Goal: Communication & Community: Answer question/provide support

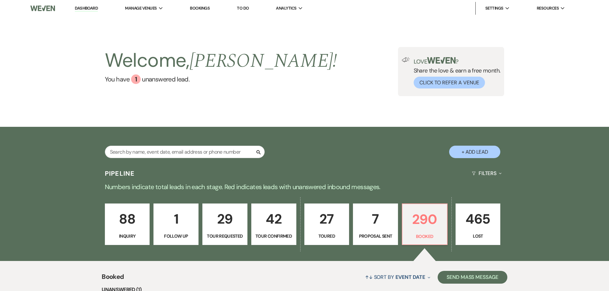
click at [376, 241] on link "7 Proposal Sent" at bounding box center [375, 225] width 45 height 42
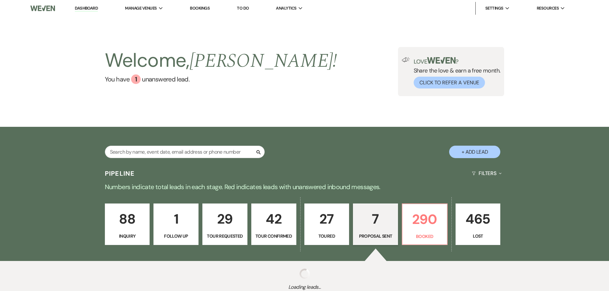
select select "6"
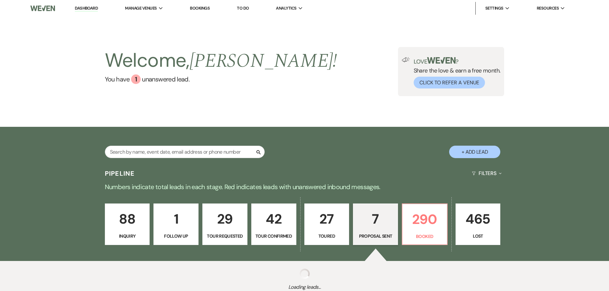
select select "6"
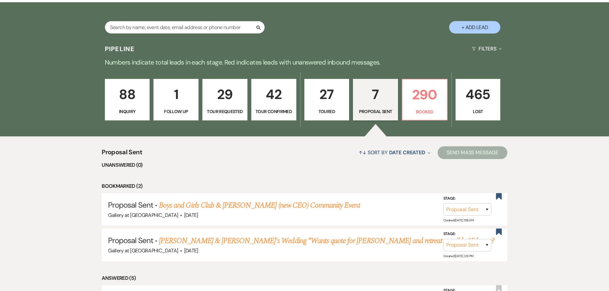
scroll to position [128, 0]
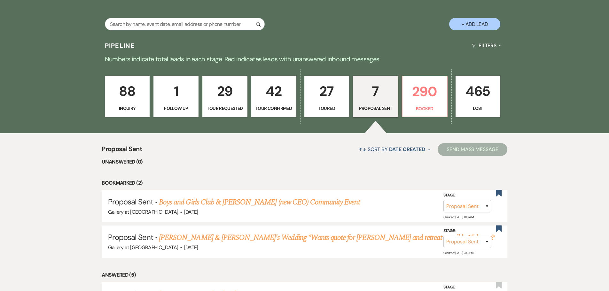
click at [385, 83] on p "7" at bounding box center [375, 91] width 37 height 21
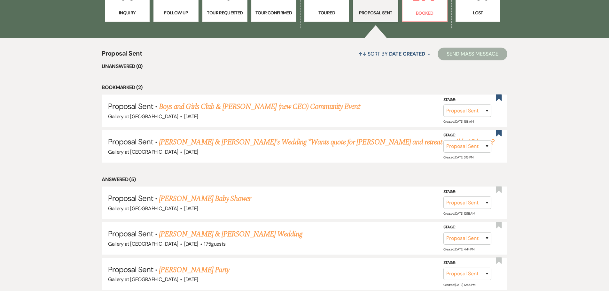
scroll to position [224, 0]
click at [235, 194] on link "Dominique Taylor's Baby Shower" at bounding box center [205, 199] width 92 height 12
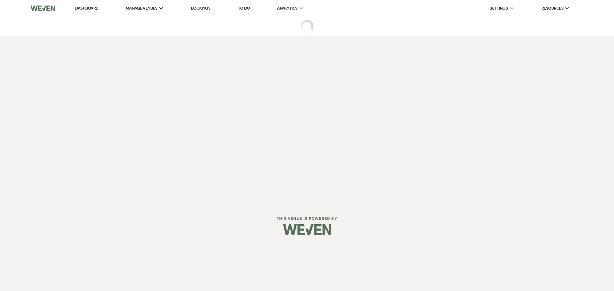
select select "6"
select select "22"
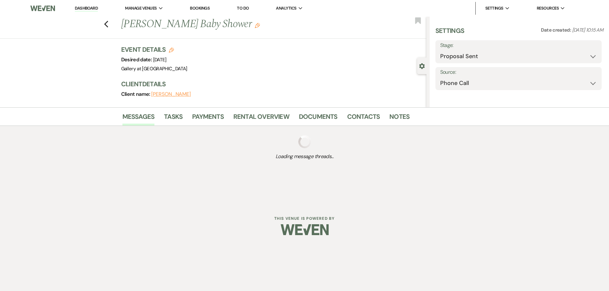
select select "3"
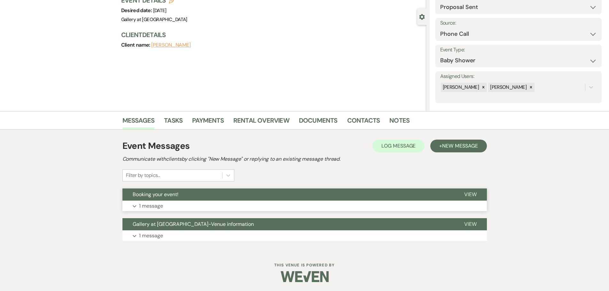
scroll to position [50, 0]
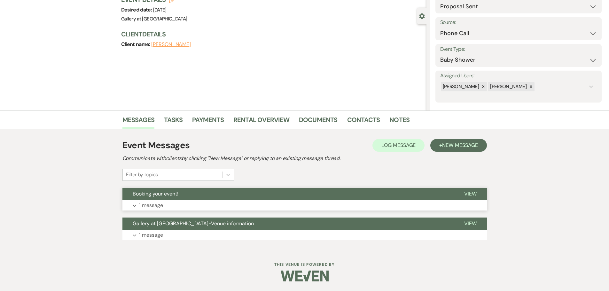
click at [165, 198] on button "Booking your event!" at bounding box center [289, 194] width 332 height 12
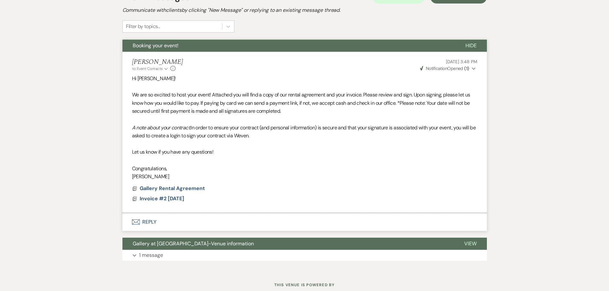
scroll to position [219, 0]
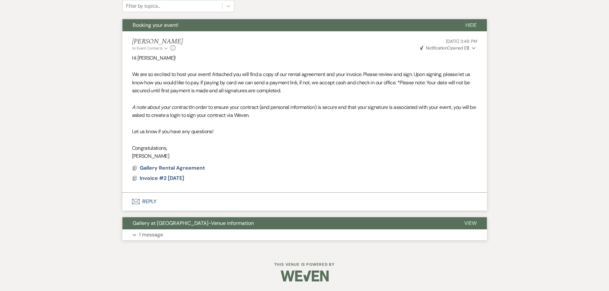
click at [251, 235] on button "Expand 1 message" at bounding box center [305, 235] width 365 height 11
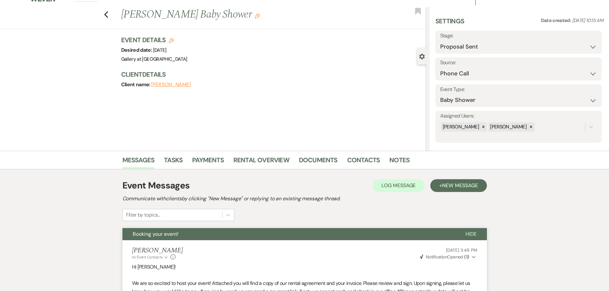
scroll to position [0, 0]
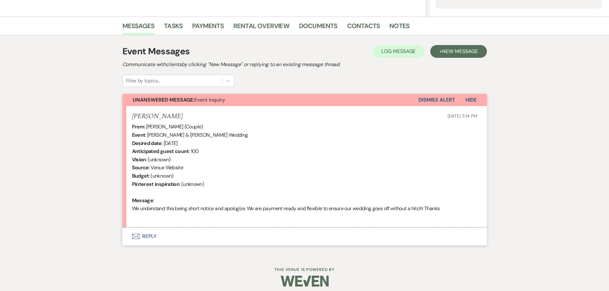
scroll to position [145, 0]
click at [147, 236] on button "Envelope Reply" at bounding box center [305, 236] width 365 height 18
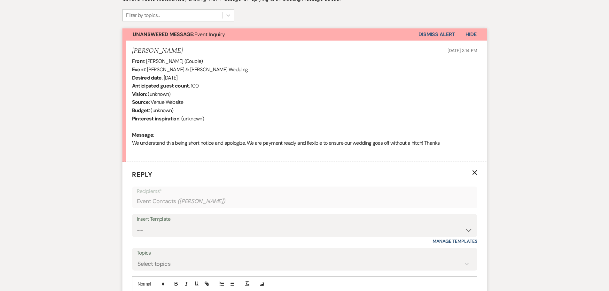
scroll to position [305, 0]
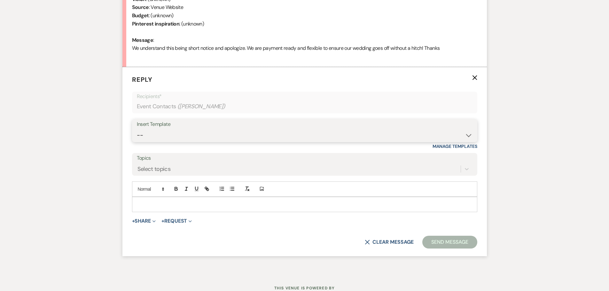
click at [152, 134] on select "-- Initial Inquiry Response-DATE IS AVAILABLE Initial Inquiry Response-DATE NOT…" at bounding box center [305, 135] width 336 height 12
select select "2560"
click at [137, 129] on select "-- Initial Inquiry Response-DATE IS AVAILABLE Initial Inquiry Response-DATE NOT…" at bounding box center [305, 135] width 336 height 12
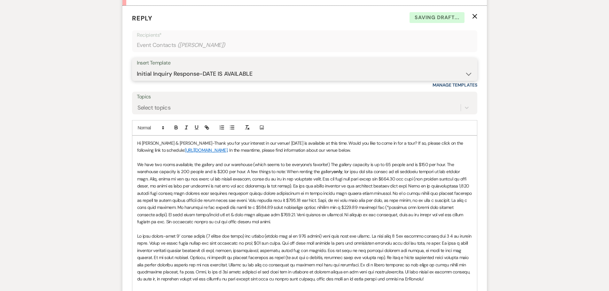
scroll to position [369, 0]
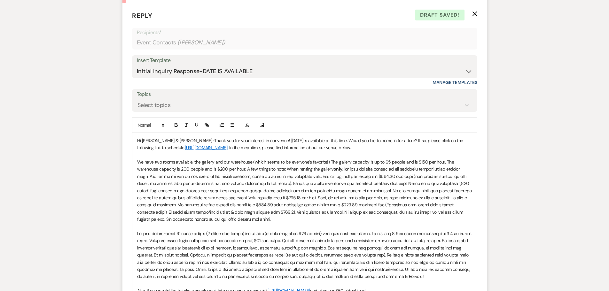
click at [251, 139] on p "Hi Derek & Marissa-Thank you for your interest in our venue! 10/25/2025 is avai…" at bounding box center [304, 144] width 335 height 14
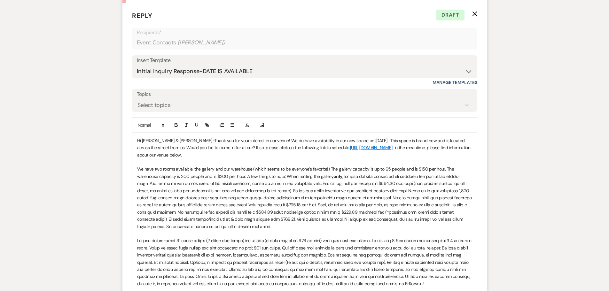
click at [327, 141] on p "Hi Derek & Marissa-Thank you for your interest in our venue! We do have availab…" at bounding box center [304, 147] width 335 height 21
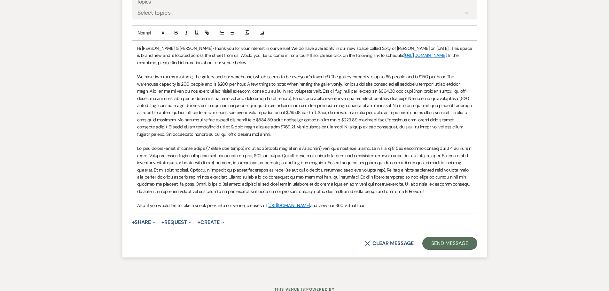
scroll to position [465, 0]
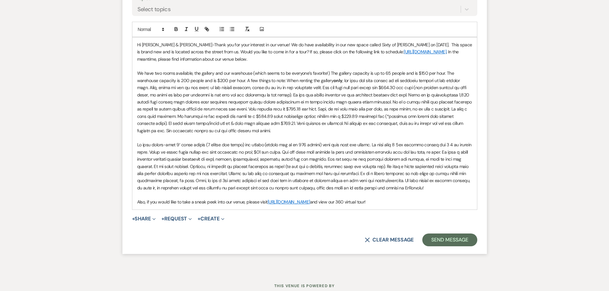
click at [223, 60] on p "Hi Derek & Marissa-Thank you for your interest in our venue! We do have availab…" at bounding box center [304, 51] width 335 height 21
click at [267, 57] on p "Hi Derek & Marissa-Thank you for your interest in our venue! We do have availab…" at bounding box center [304, 51] width 335 height 21
drag, startPoint x: 341, startPoint y: 45, endPoint x: 365, endPoint y: 46, distance: 24.3
click at [365, 46] on p "Hi Derek & Marissa-Thank you for your interest in our venue! We do have availab…" at bounding box center [304, 51] width 335 height 21
click at [175, 28] on icon "button" at bounding box center [176, 29] width 2 height 2
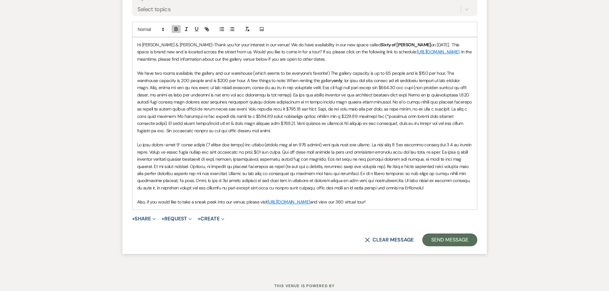
click at [402, 43] on p "Hi Derek & Marissa-Thank you for your interest in our venue! We do have availab…" at bounding box center [304, 51] width 335 height 21
drag, startPoint x: 217, startPoint y: 60, endPoint x: 220, endPoint y: 60, distance: 3.5
click at [220, 60] on p "Hi Derek & Marissa-Thank you for your interest in our venue! We do have availab…" at bounding box center [304, 51] width 335 height 21
click at [260, 60] on p "Hi Derek & Marissa-Thank you for your interest in our venue! We do have availab…" at bounding box center [304, 51] width 335 height 21
click at [280, 60] on p "Hi Derek & Marissa-Thank you for your interest in our venue! We do have availab…" at bounding box center [304, 51] width 335 height 21
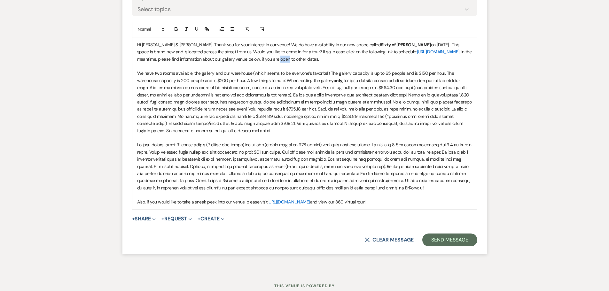
drag, startPoint x: 280, startPoint y: 60, endPoint x: 289, endPoint y: 60, distance: 8.4
click at [289, 60] on p "Hi Derek & Marissa-Thank you for your interest in our venue! We do have availab…" at bounding box center [304, 51] width 335 height 21
click at [321, 61] on p "Hi Derek & Marissa-Thank you for your interest in our venue! We do have availab…" at bounding box center [304, 51] width 335 height 21
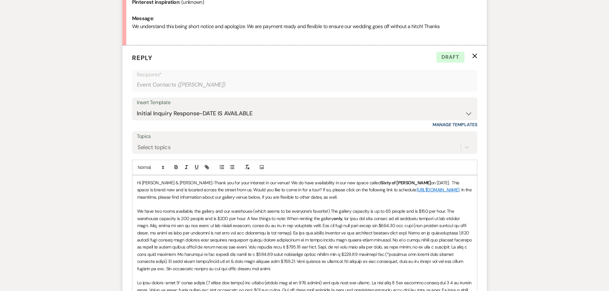
scroll to position [337, 0]
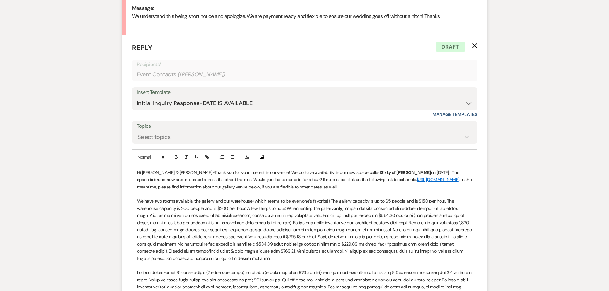
click at [316, 174] on p "Hi Derek & Marissa-Thank you for your interest in our venue! We do have availab…" at bounding box center [304, 179] width 335 height 21
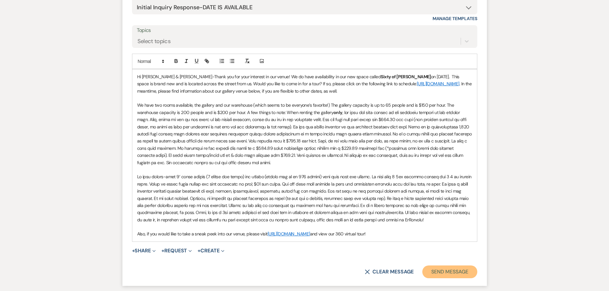
click at [470, 274] on button "Send Message" at bounding box center [450, 272] width 55 height 13
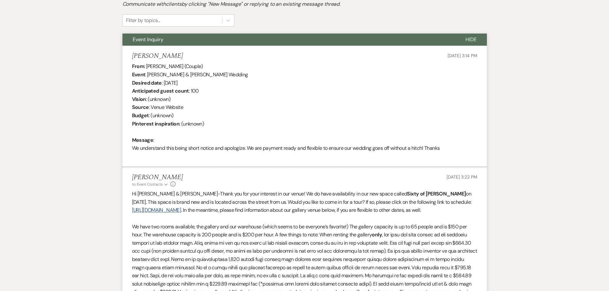
scroll to position [0, 0]
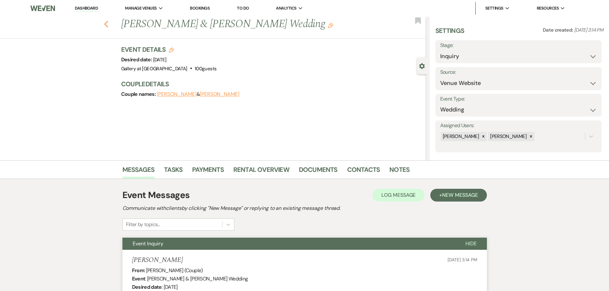
click at [108, 24] on use "button" at bounding box center [106, 24] width 4 height 7
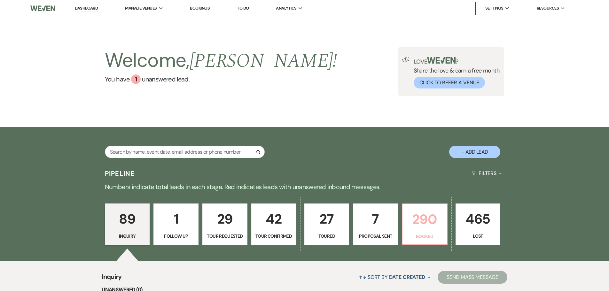
click at [431, 219] on p "290" at bounding box center [425, 219] width 37 height 21
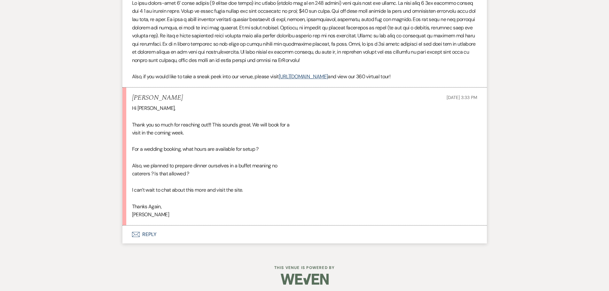
scroll to position [522, 0]
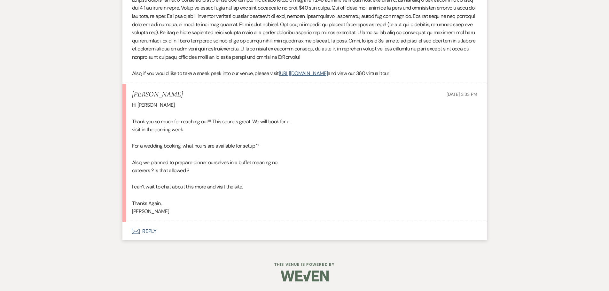
click at [142, 230] on button "Envelope Reply" at bounding box center [305, 232] width 365 height 18
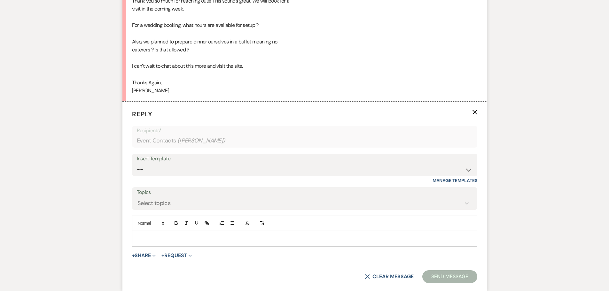
scroll to position [650, 0]
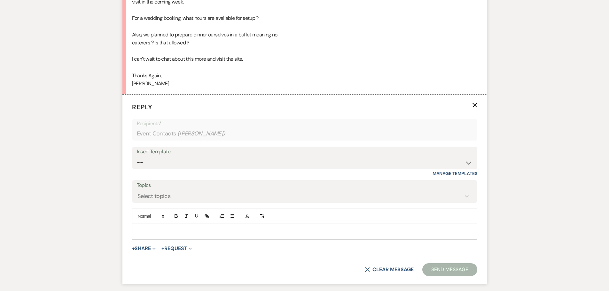
click at [204, 235] on p at bounding box center [304, 231] width 335 height 7
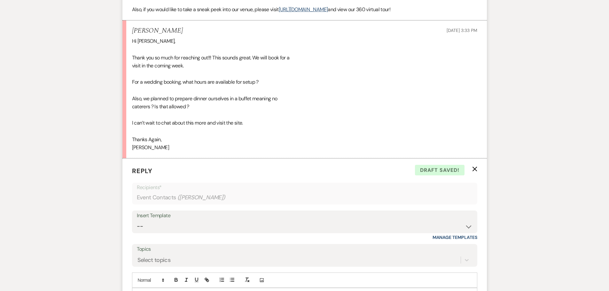
scroll to position [618, 0]
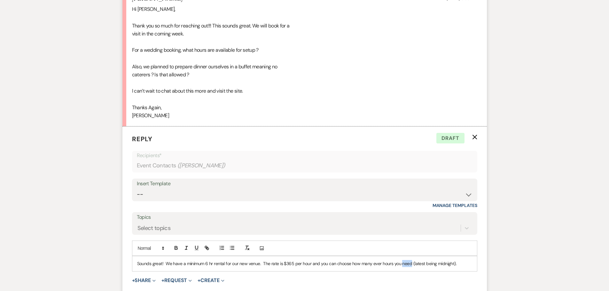
drag, startPoint x: 401, startPoint y: 264, endPoint x: 409, endPoint y: 265, distance: 8.3
click at [409, 265] on p "Sounds great! We have a minimum 6 hr rental for our new venue. The rate is $365…" at bounding box center [304, 263] width 335 height 7
click at [455, 265] on p "Sounds great! We have a minimum 6 hr rental for our new venue. The rate is $365…" at bounding box center [304, 263] width 335 height 7
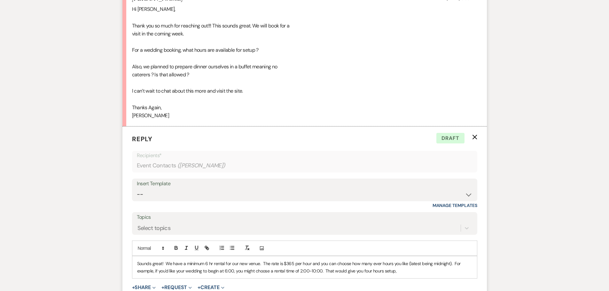
click at [314, 271] on p "Sounds great! We have a minimum 6 hr rental for our new venue. The rate is $365…" at bounding box center [304, 267] width 335 height 14
click at [399, 271] on p "Sounds great! We have a minimum 6 hr rental for our new venue. The rate is $365…" at bounding box center [304, 267] width 335 height 14
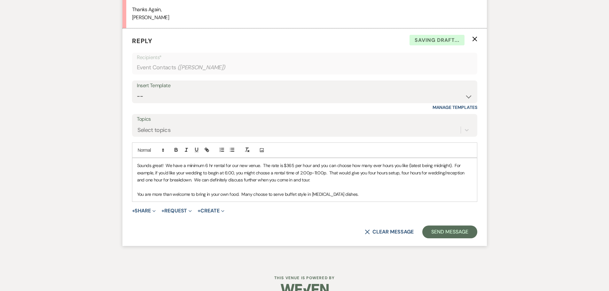
scroll to position [718, 0]
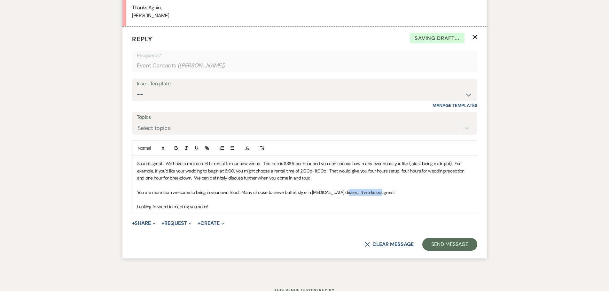
drag, startPoint x: 341, startPoint y: 193, endPoint x: 379, endPoint y: 193, distance: 38.1
click at [379, 193] on p "You are more than welcome to bring in your own food. Many choose to serve buffe…" at bounding box center [304, 192] width 335 height 7
click at [312, 207] on p "Looking forward to meeting you soon!" at bounding box center [304, 206] width 335 height 7
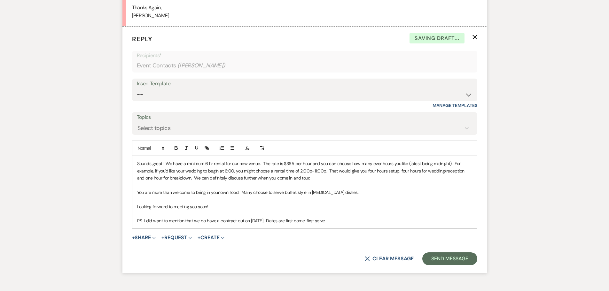
click at [280, 222] on p "P.S. I did want to mention that we do have a contract out on [DATE]. Dates are …" at bounding box center [304, 221] width 335 height 7
drag, startPoint x: 244, startPoint y: 223, endPoint x: 250, endPoint y: 223, distance: 5.1
click at [250, 223] on p "P.S. I did want to mention that we do have a contract out on [DATE]. However, t…" at bounding box center [304, 221] width 335 height 7
click at [277, 221] on p "P.S. I did want to mention that we do have a contract out for [DATE]. However, …" at bounding box center [304, 221] width 335 height 7
drag, startPoint x: 245, startPoint y: 222, endPoint x: 250, endPoint y: 222, distance: 4.2
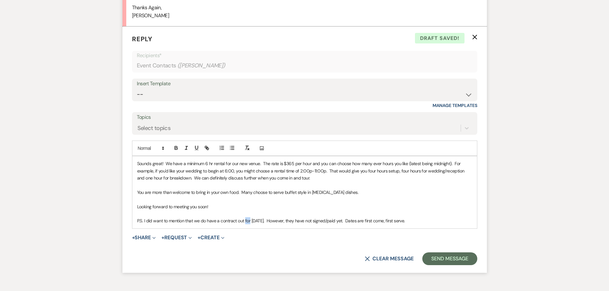
click at [250, 222] on p "P.S. I did want to mention that we do have a contract out for [DATE]. However, …" at bounding box center [304, 221] width 335 height 7
click at [449, 220] on p "P.S. I did want to mention that we do have a contract out on this space for [DA…" at bounding box center [304, 221] width 335 height 7
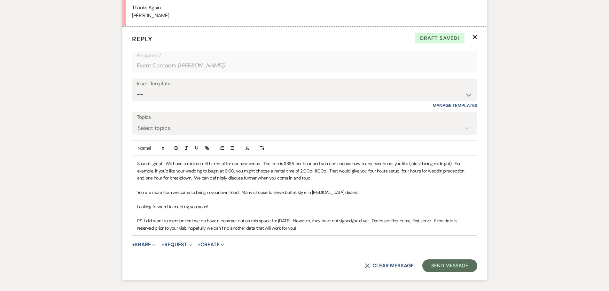
click at [144, 220] on p "P.S. I did want to mention that we do have a contract out on this space for [DA…" at bounding box center [304, 225] width 335 height 14
drag, startPoint x: 216, startPoint y: 206, endPoint x: 130, endPoint y: 208, distance: 86.4
click at [130, 208] on form "Reply X Saving draft... Recipients* Event Contacts ( [PERSON_NAME] ) Insert Tem…" at bounding box center [305, 154] width 365 height 254
click at [137, 221] on p "I did want to mention that we do have a contract out on this space for [DATE]. …" at bounding box center [304, 225] width 335 height 14
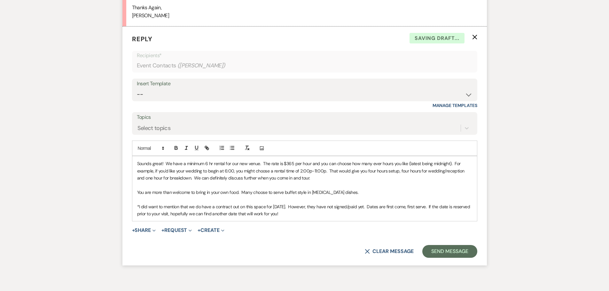
click at [313, 217] on p "*I did want to mention that we do have a contract out on this space for [DATE].…" at bounding box center [304, 210] width 335 height 14
click at [297, 215] on p "*I did want to mention that we do have a contract out on this space for [DATE].…" at bounding box center [304, 210] width 335 height 14
click at [369, 215] on p "*I did want to mention that we do have a contract out on this space for [DATE].…" at bounding box center [304, 210] width 335 height 14
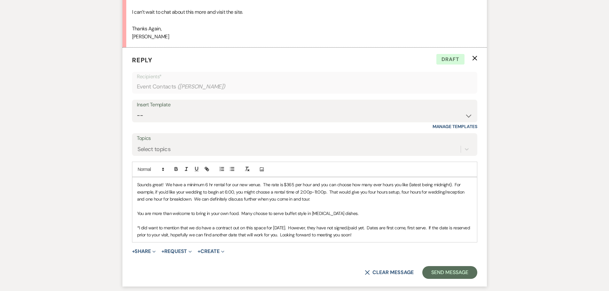
scroll to position [686, 0]
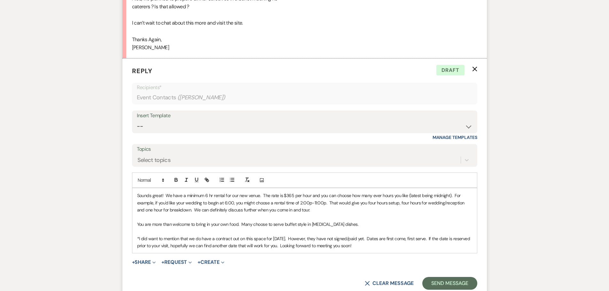
click at [297, 247] on p "*I did want to mention that we do have a contract out on this space for [DATE].…" at bounding box center [304, 242] width 335 height 14
click at [369, 245] on p "*I did want to mention that we do have a contract out on this space for [DATE].…" at bounding box center [304, 242] width 335 height 14
click at [210, 195] on p "Sounds great! We have a minimum 6 hr rental for our new venue. The rate is $365…" at bounding box center [304, 202] width 335 height 21
click at [357, 211] on p "Sounds great! We have a minimum 6 hour rental for our new venue. The rate is $3…" at bounding box center [304, 202] width 335 height 21
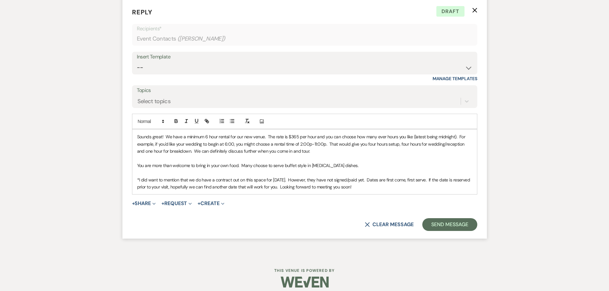
scroll to position [751, 0]
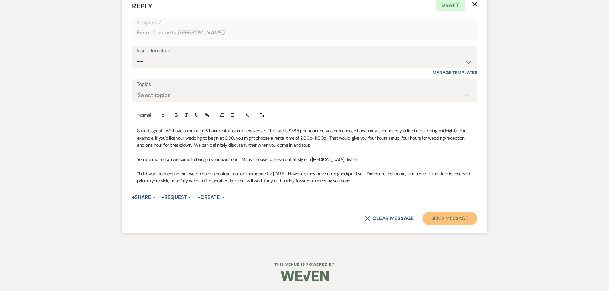
click at [461, 218] on button "Send Message" at bounding box center [450, 218] width 55 height 13
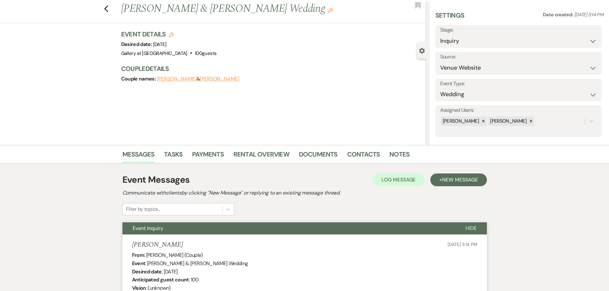
scroll to position [0, 0]
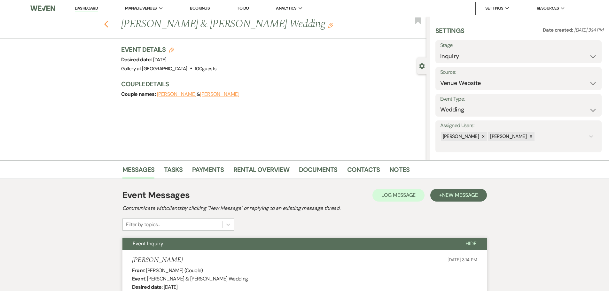
click at [108, 24] on icon "Previous" at bounding box center [106, 24] width 5 height 8
